Goal: Task Accomplishment & Management: Manage account settings

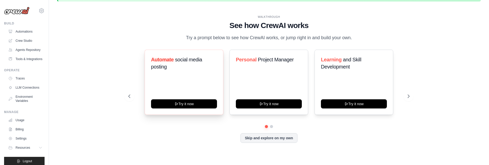
scroll to position [18, 0]
click at [24, 32] on link "Automations" at bounding box center [26, 31] width 38 height 8
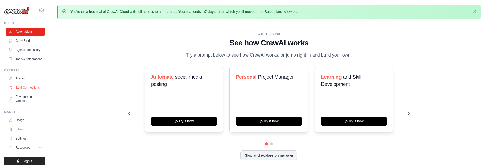
click at [30, 87] on link "LLM Connections" at bounding box center [26, 88] width 38 height 8
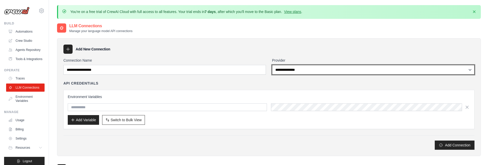
click at [277, 67] on select "**********" at bounding box center [373, 70] width 202 height 10
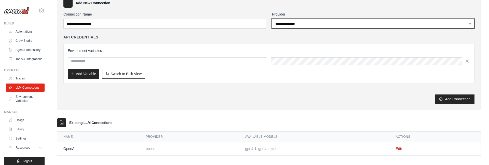
scroll to position [50, 0]
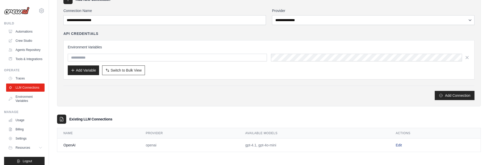
click at [398, 145] on link "Edit" at bounding box center [399, 145] width 6 height 4
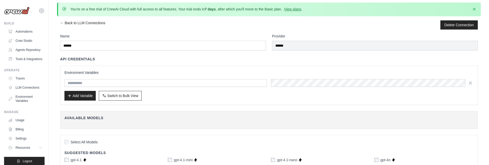
scroll to position [3, 0]
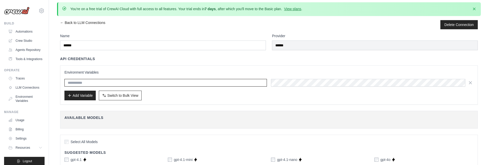
click at [182, 83] on input "text" at bounding box center [165, 83] width 202 height 8
